Goal: Task Accomplishment & Management: Manage account settings

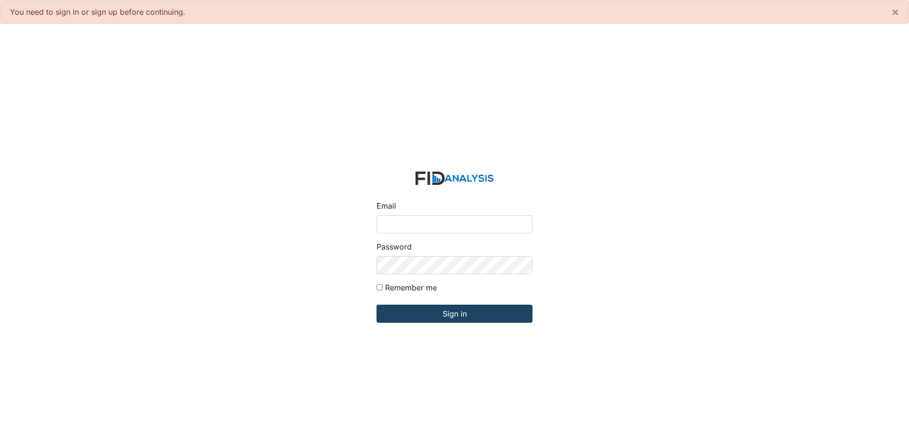
type input "[EMAIL_ADDRESS][DOMAIN_NAME]"
click at [452, 312] on input "Sign in" at bounding box center [454, 314] width 156 height 18
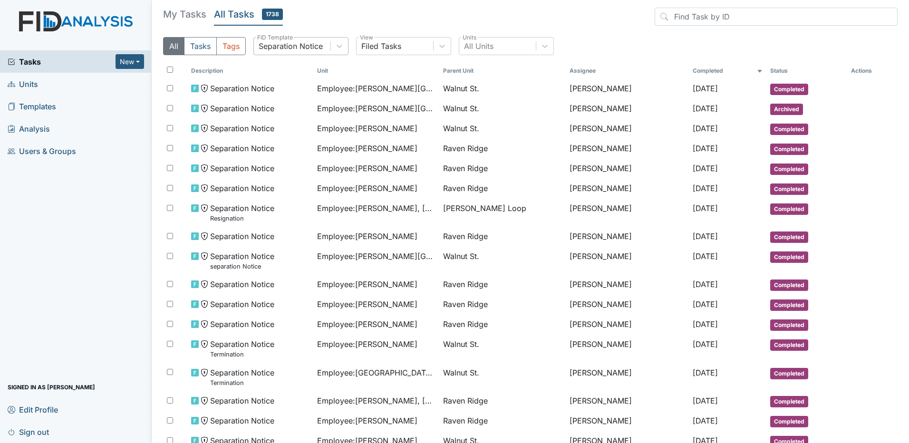
click at [330, 48] on div "Separation Notice" at bounding box center [292, 46] width 77 height 17
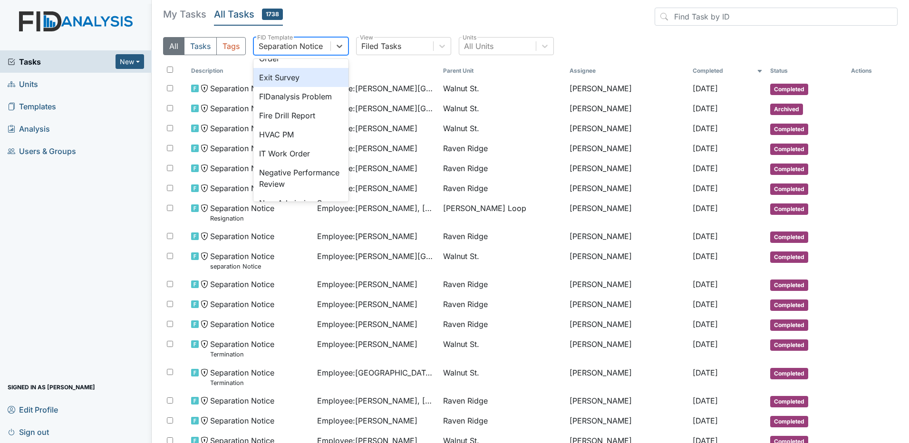
scroll to position [238, 0]
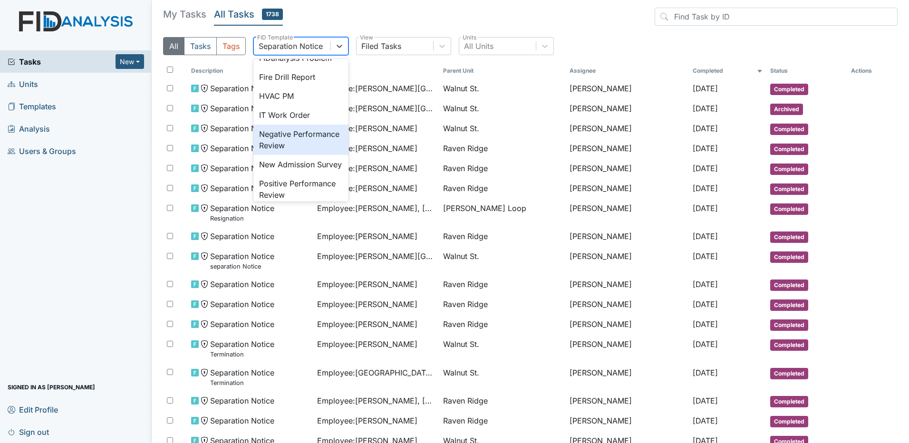
click at [317, 151] on div "Negative Performance Review" at bounding box center [300, 140] width 95 height 30
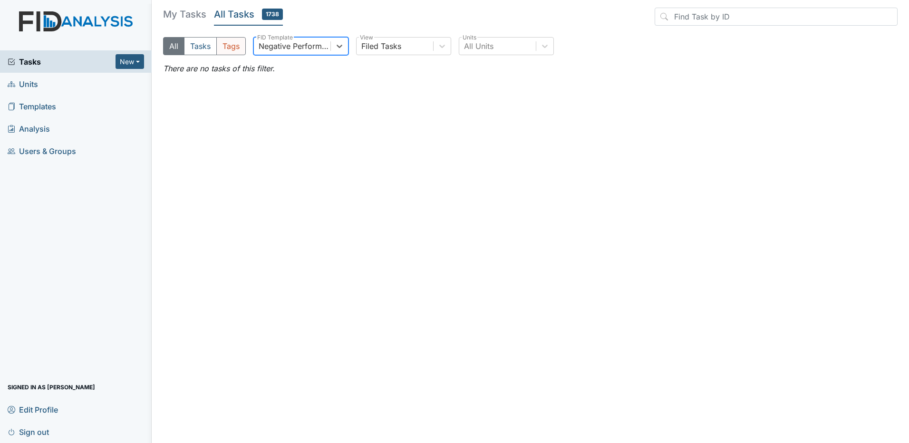
click at [227, 49] on button "Tags" at bounding box center [230, 46] width 29 height 18
click at [197, 49] on button "Tasks" at bounding box center [200, 46] width 33 height 18
click at [177, 41] on button "All" at bounding box center [173, 46] width 21 height 18
click at [427, 47] on div "Filed Tasks" at bounding box center [394, 46] width 77 height 17
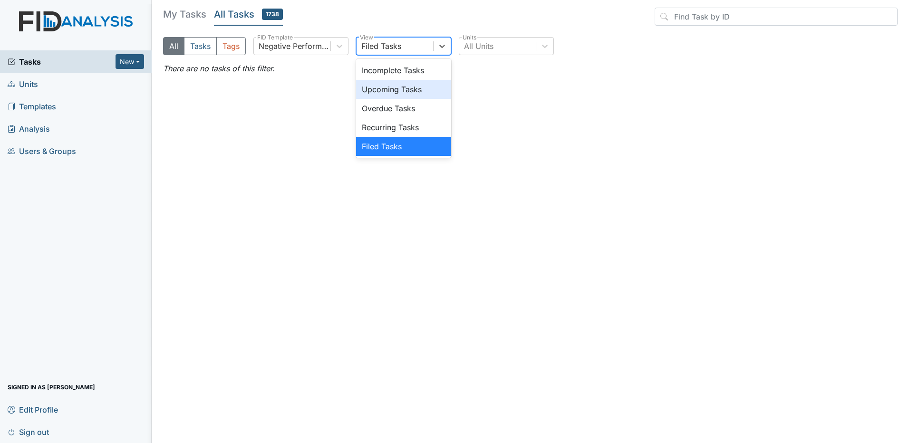
click at [409, 85] on div "Upcoming Tasks" at bounding box center [403, 89] width 95 height 19
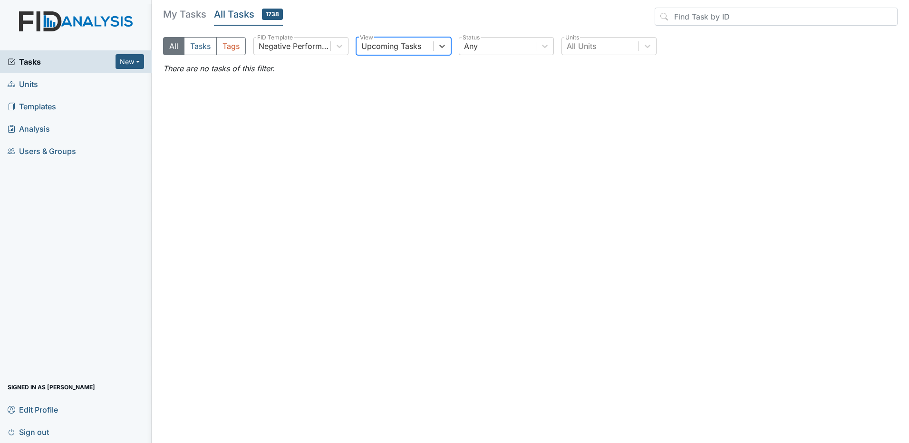
click at [432, 49] on div "Upcoming Tasks" at bounding box center [394, 46] width 77 height 17
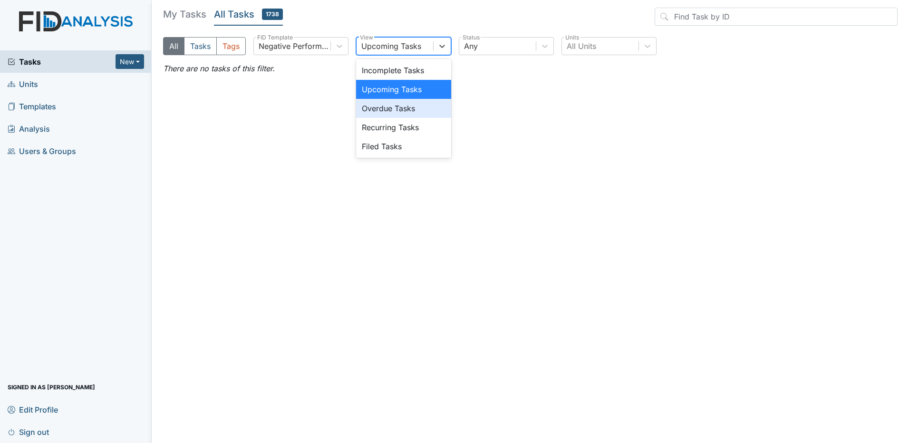
click at [407, 99] on div "Overdue Tasks" at bounding box center [403, 108] width 95 height 19
click at [425, 44] on div "Overdue Tasks" at bounding box center [394, 46] width 77 height 17
click at [398, 126] on div "Recurring Tasks" at bounding box center [403, 127] width 95 height 19
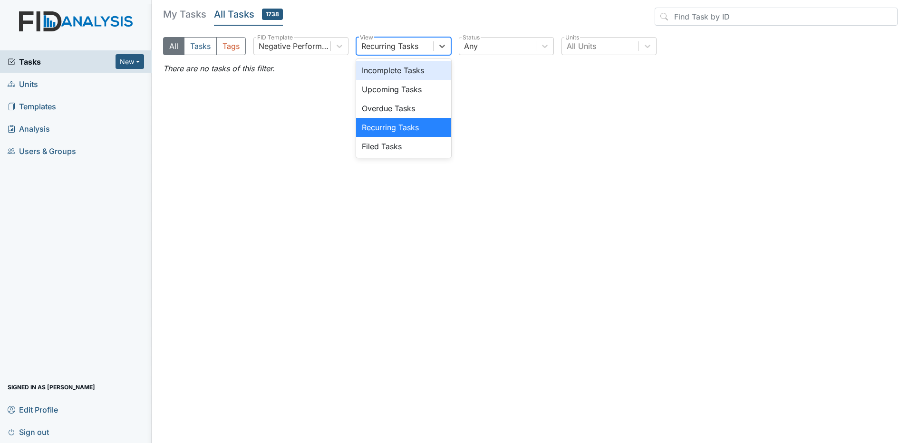
click at [417, 48] on div "Recurring Tasks" at bounding box center [389, 45] width 57 height 11
click at [394, 147] on div "Filed Tasks" at bounding box center [403, 146] width 95 height 19
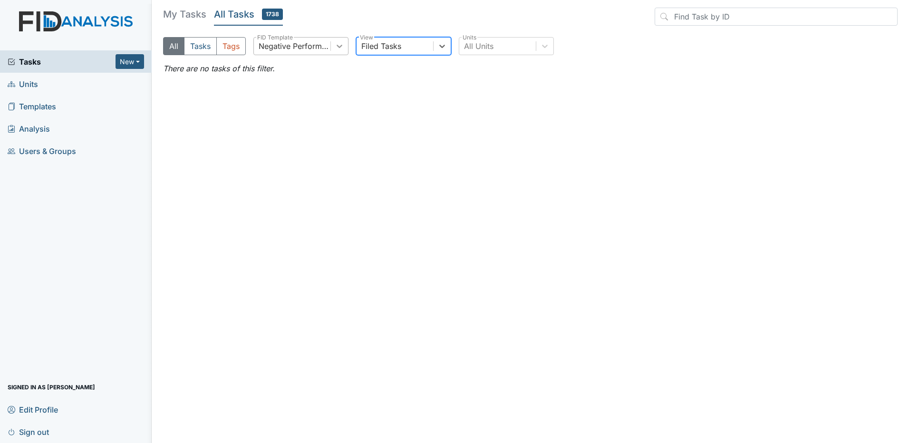
click at [337, 54] on div at bounding box center [339, 46] width 17 height 17
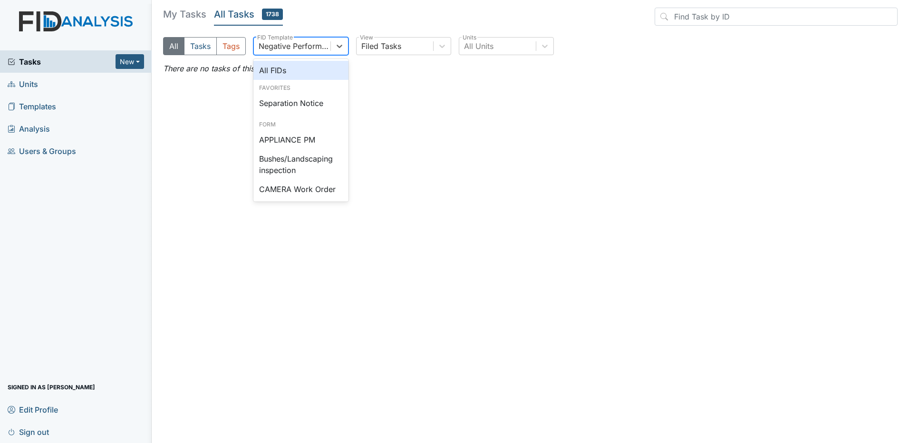
click at [321, 65] on div "All FIDs" at bounding box center [300, 70] width 95 height 19
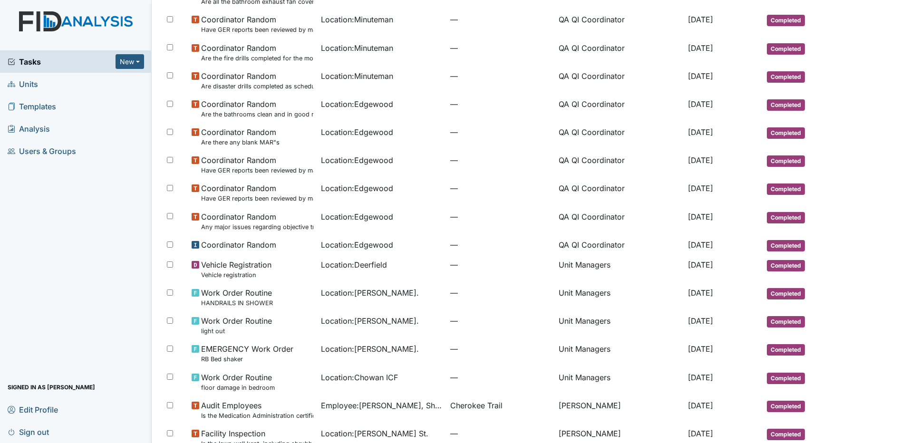
scroll to position [455, 0]
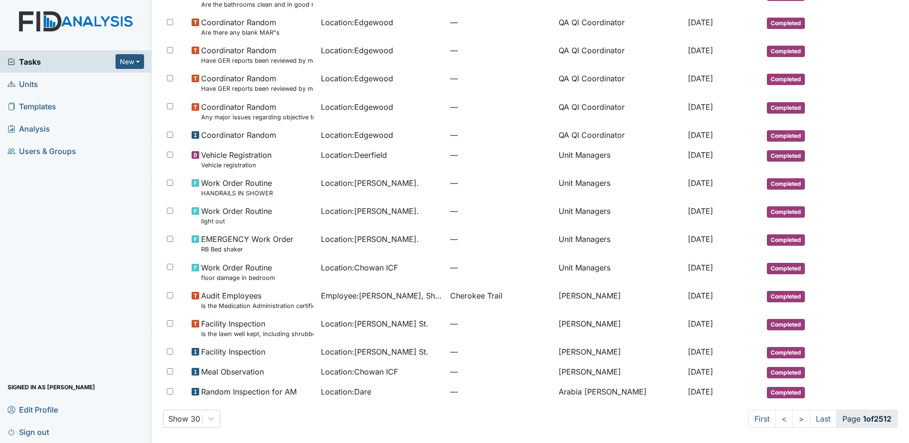
click at [863, 421] on strong "1 of 2512" at bounding box center [877, 419] width 29 height 10
click at [813, 421] on link "Last" at bounding box center [822, 419] width 27 height 18
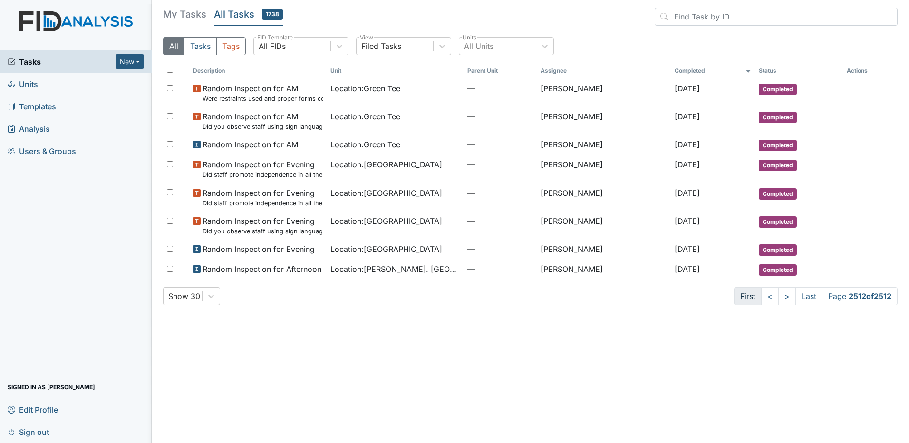
click at [750, 300] on link "First" at bounding box center [748, 296] width 28 height 18
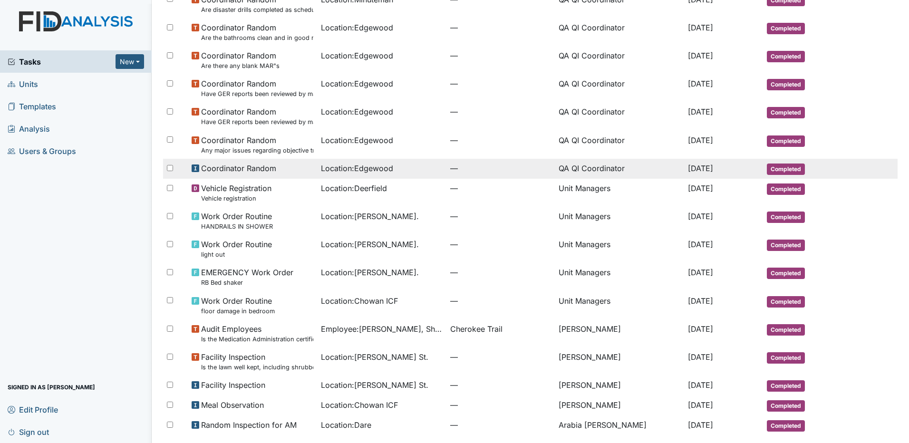
scroll to position [455, 0]
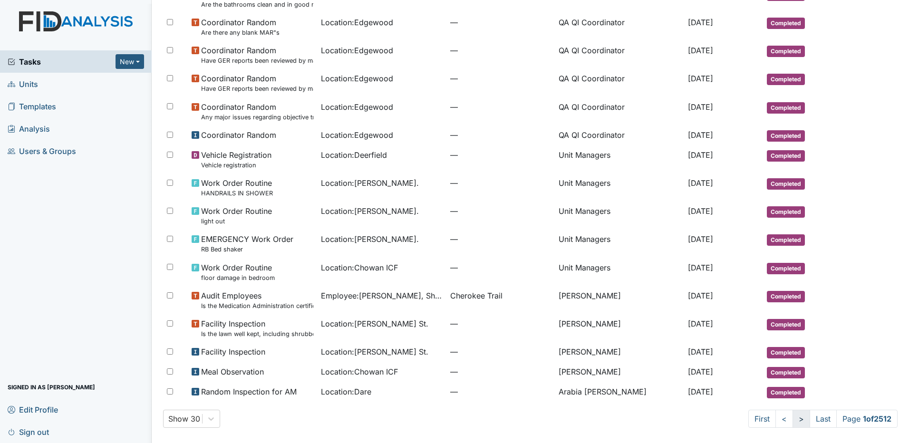
click at [792, 416] on link ">" at bounding box center [801, 419] width 18 height 18
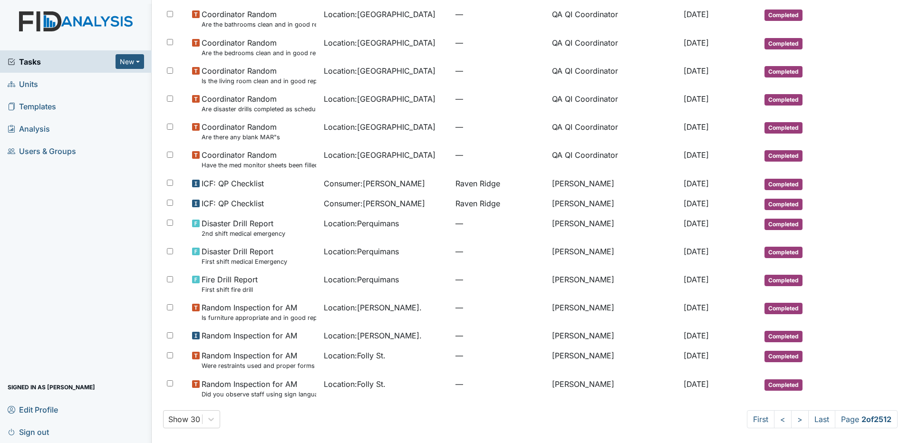
scroll to position [480, 0]
click at [791, 419] on link ">" at bounding box center [800, 419] width 18 height 18
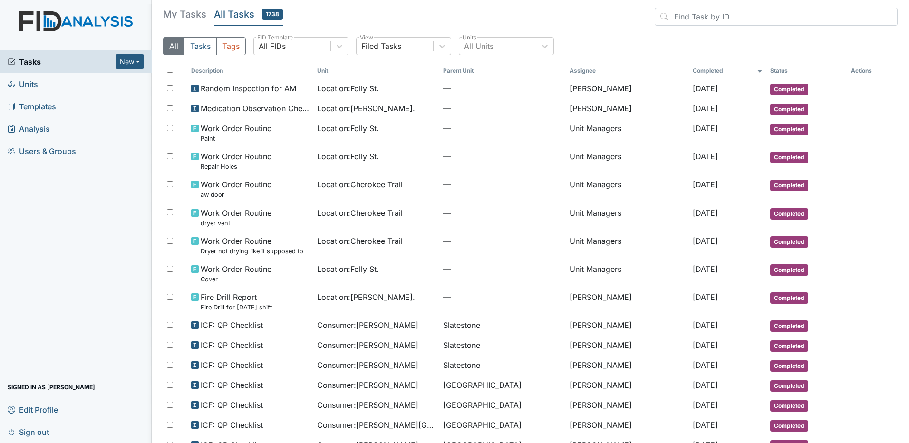
click at [13, 65] on icon at bounding box center [12, 61] width 6 height 6
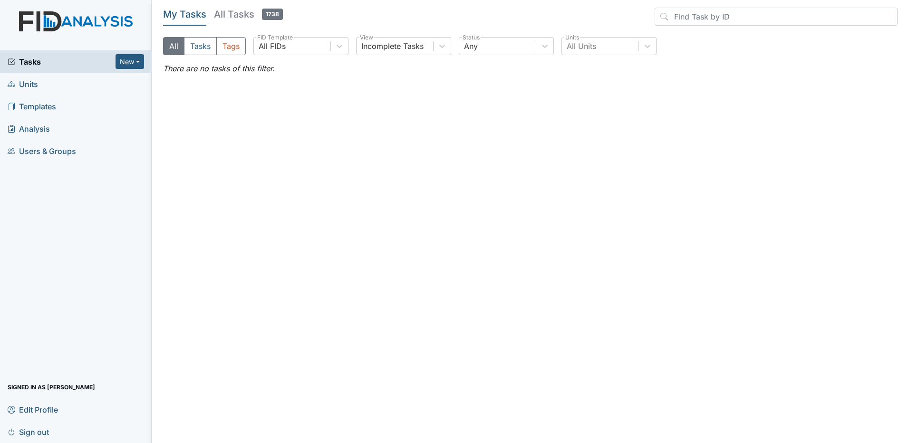
click at [49, 19] on img at bounding box center [76, 30] width 152 height 39
